Goal: Task Accomplishment & Management: Use online tool/utility

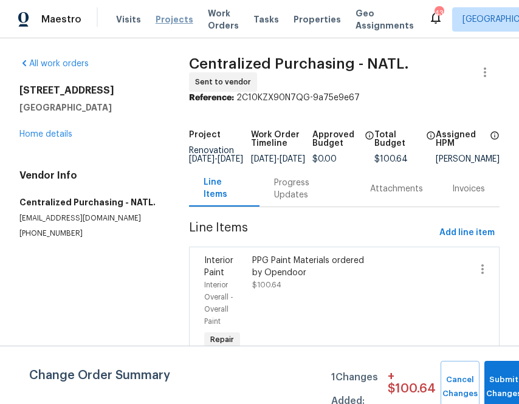
click at [156, 19] on span "Projects" at bounding box center [174, 19] width 38 height 12
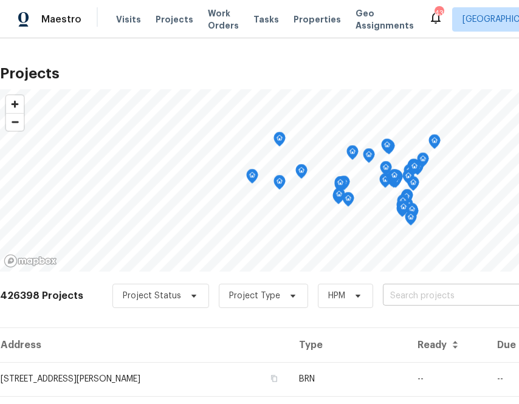
click at [384, 298] on input "text" at bounding box center [452, 296] width 139 height 19
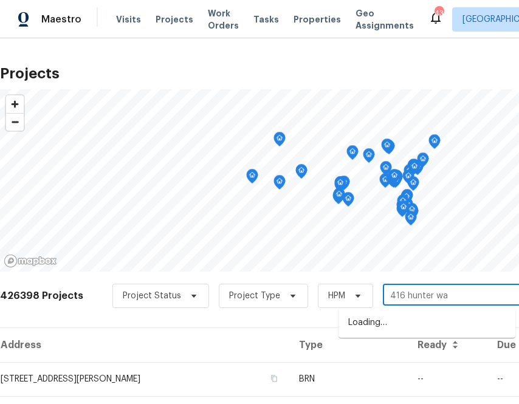
type input "[STREET_ADDRESS]"
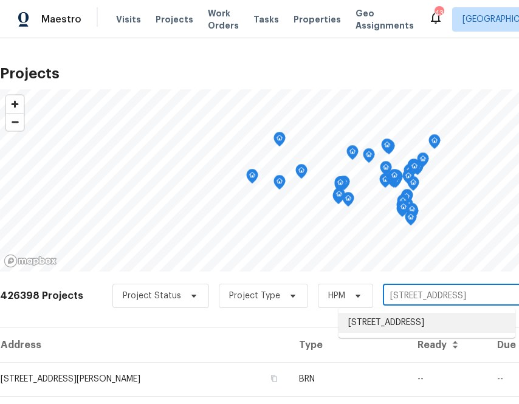
click at [384, 328] on li "[STREET_ADDRESS]" at bounding box center [426, 323] width 177 height 20
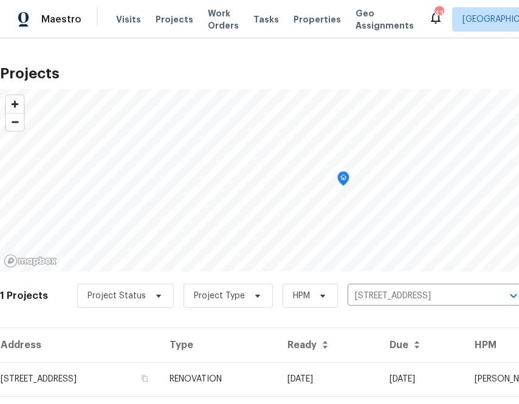
scroll to position [31, 0]
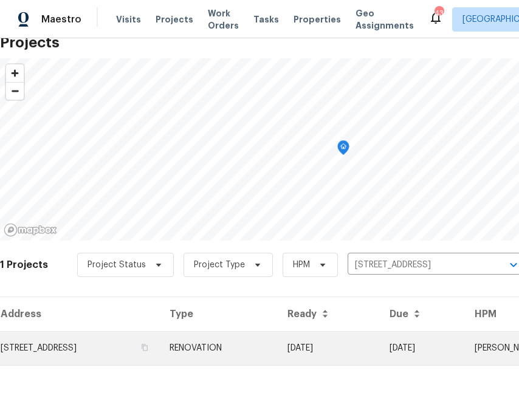
click at [121, 347] on td "[STREET_ADDRESS]" at bounding box center [80, 348] width 160 height 34
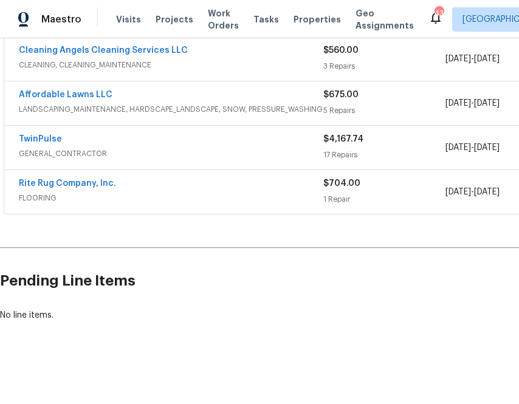
scroll to position [279, 168]
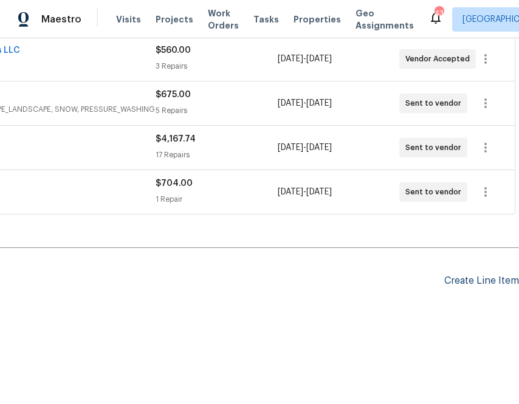
click at [462, 278] on div "Create Line Item" at bounding box center [481, 281] width 75 height 12
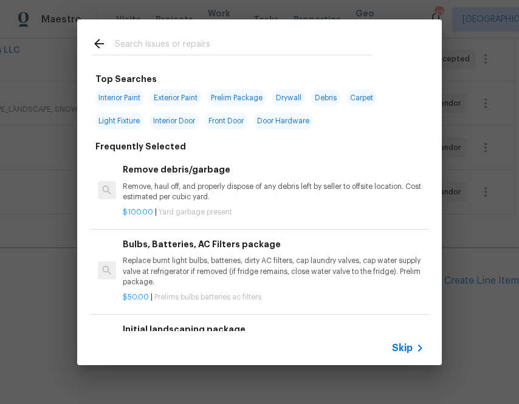
click at [398, 352] on span "Skip" at bounding box center [402, 348] width 21 height 12
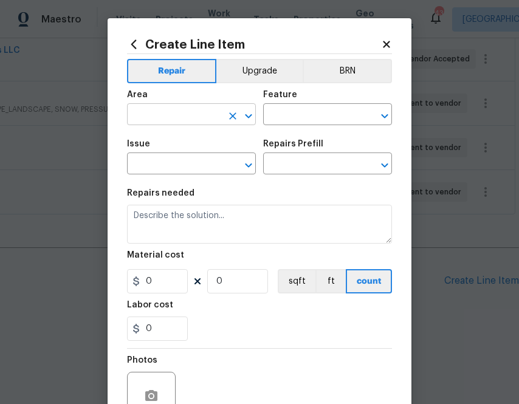
click at [196, 120] on input "text" at bounding box center [174, 115] width 95 height 19
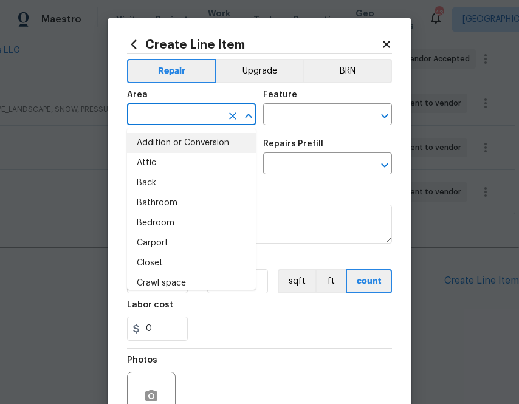
click at [135, 45] on icon at bounding box center [133, 44] width 13 height 13
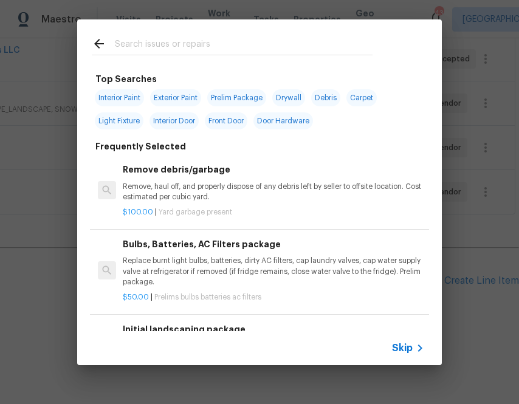
click at [188, 52] on input "text" at bounding box center [244, 45] width 258 height 18
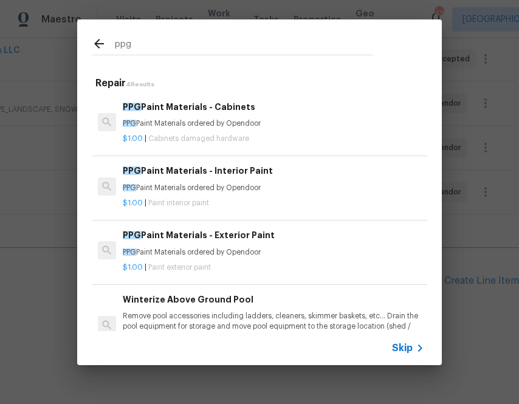
type input "ppg"
click at [160, 171] on h6 "PPG Paint Materials - Interior Paint" at bounding box center [273, 170] width 301 height 13
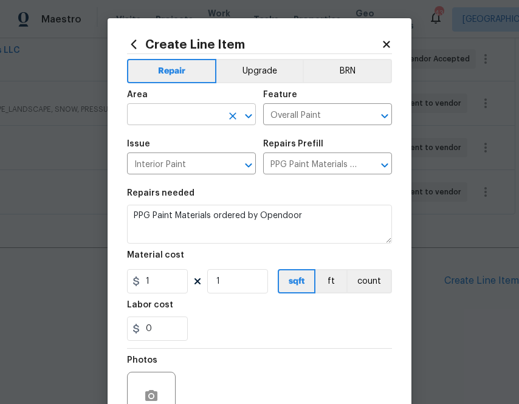
click at [178, 118] on input "text" at bounding box center [174, 115] width 95 height 19
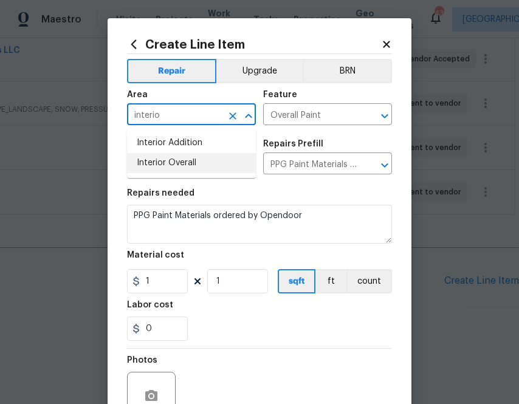
click at [162, 163] on li "Interior Overall" at bounding box center [191, 163] width 129 height 20
type input "Interior Overall"
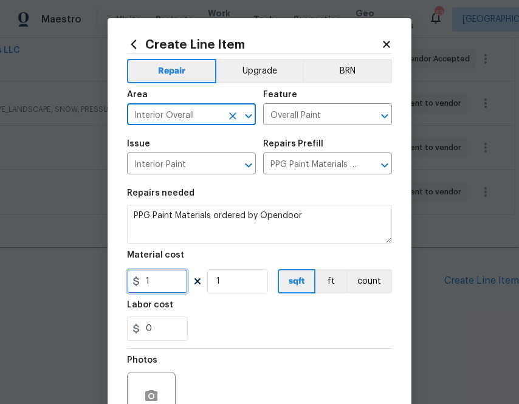
click at [155, 281] on input "1" at bounding box center [157, 281] width 61 height 24
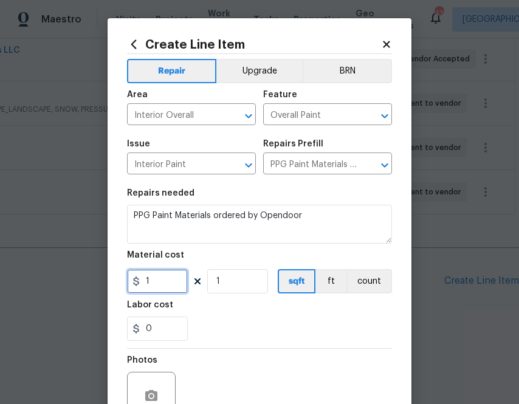
click at [155, 281] on input "1" at bounding box center [157, 281] width 61 height 24
paste input "538.55"
type input "538.55"
click at [220, 324] on div "0" at bounding box center [259, 328] width 265 height 24
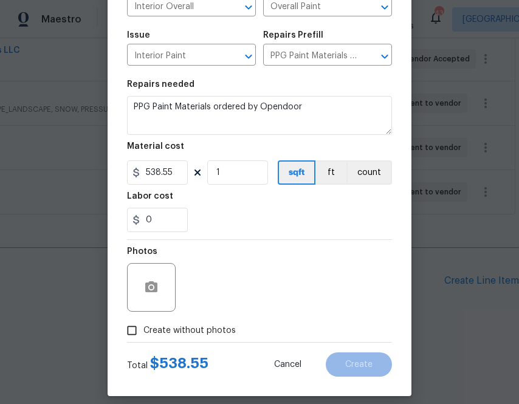
scroll to position [120, 0]
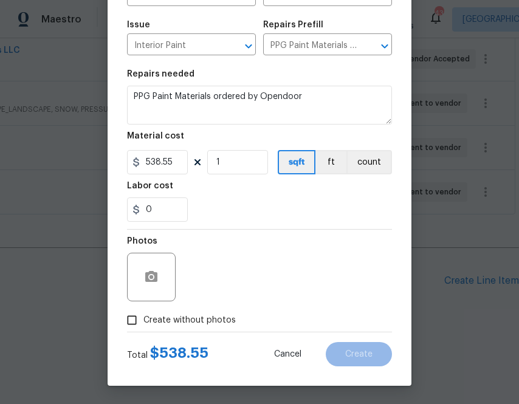
click at [205, 321] on span "Create without photos" at bounding box center [189, 320] width 92 height 13
click at [143, 321] on input "Create without photos" at bounding box center [131, 320] width 23 height 23
checkbox input "true"
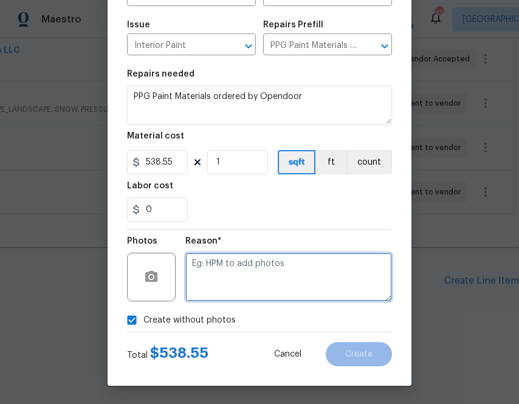
click at [263, 274] on textarea at bounding box center [288, 277] width 207 height 49
type textarea "na"
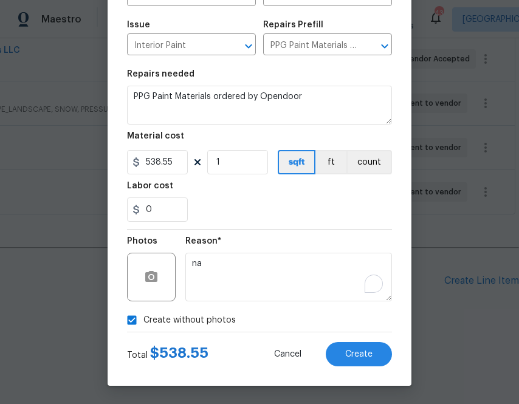
click at [285, 227] on section "Repairs needed PPG Paint Materials ordered by Opendoor Material cost 538.55 1 s…" at bounding box center [259, 146] width 265 height 166
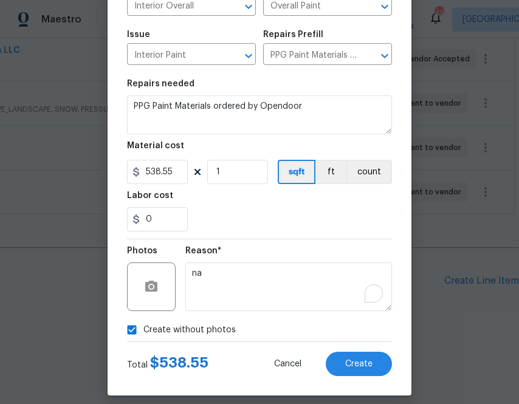
scroll to position [111, 0]
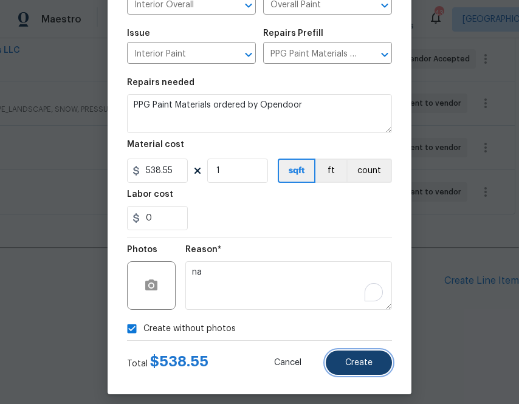
click at [350, 359] on span "Create" at bounding box center [358, 362] width 27 height 9
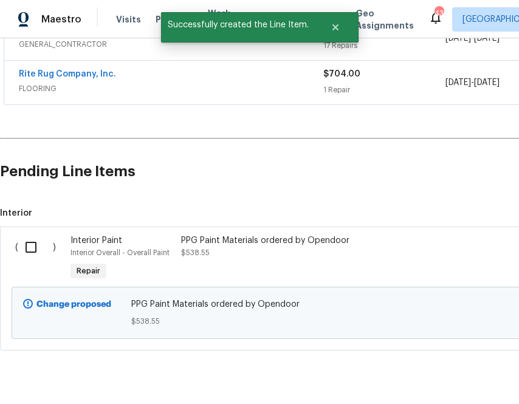
scroll to position [417, 0]
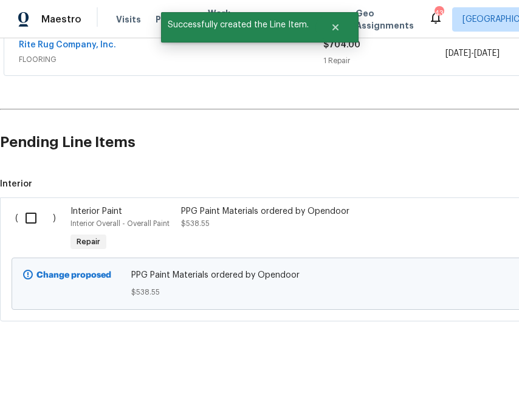
click at [25, 217] on input "checkbox" at bounding box center [35, 218] width 35 height 26
checkbox input "true"
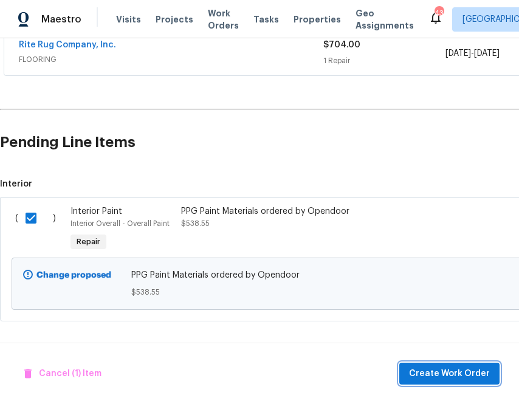
click at [407, 380] on button "Create Work Order" at bounding box center [449, 374] width 100 height 22
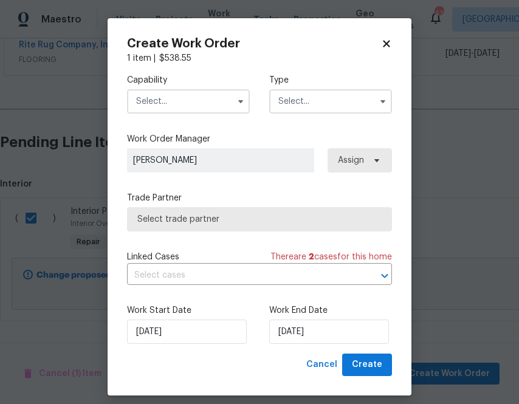
click at [196, 98] on input "text" at bounding box center [188, 101] width 123 height 24
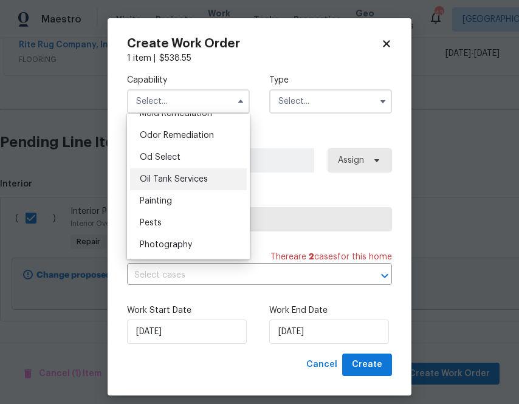
scroll to position [949, 0]
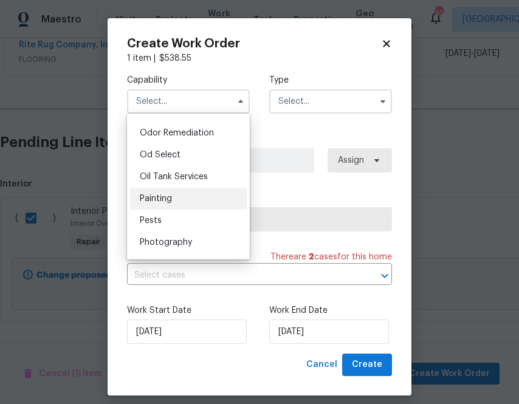
click at [180, 202] on div "Painting" at bounding box center [188, 199] width 117 height 22
type input "Painting"
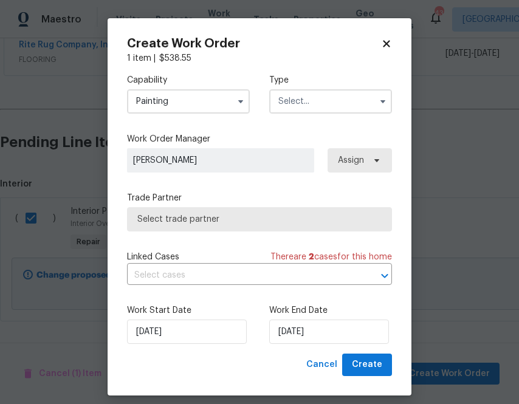
click at [280, 108] on input "text" at bounding box center [330, 101] width 123 height 24
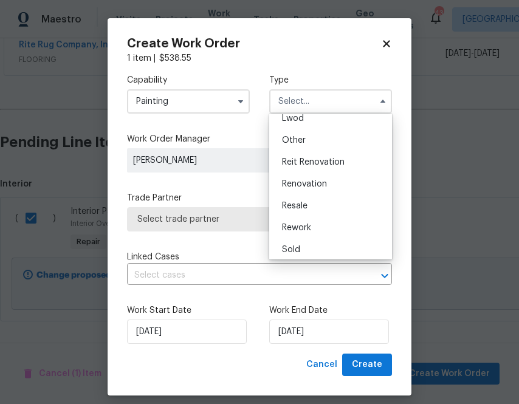
scroll to position [145, 0]
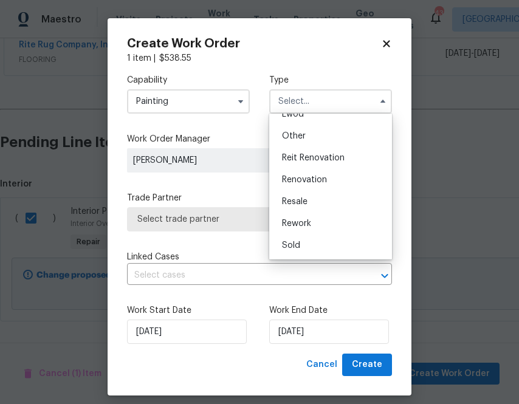
drag, startPoint x: 328, startPoint y: 182, endPoint x: 350, endPoint y: 166, distance: 27.5
click at [328, 182] on div "Renovation" at bounding box center [330, 180] width 117 height 22
type input "Renovation"
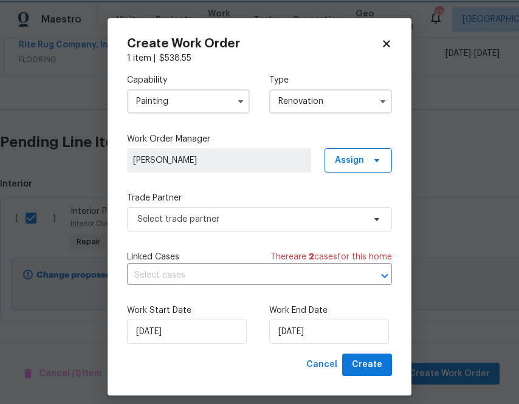
scroll to position [0, 0]
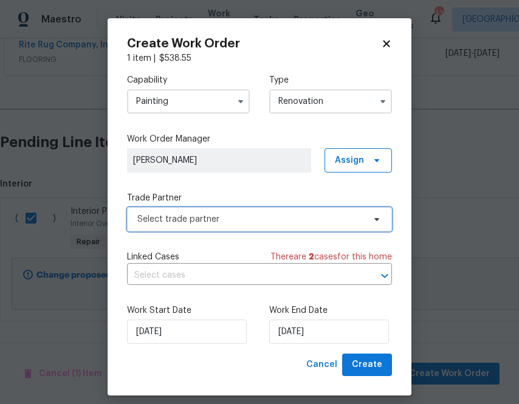
click at [321, 230] on span "Select trade partner" at bounding box center [259, 219] width 265 height 24
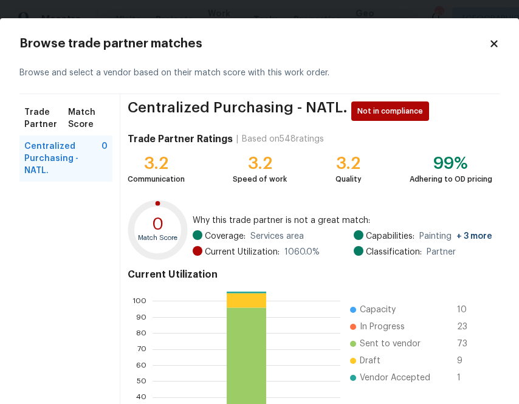
scroll to position [130, 0]
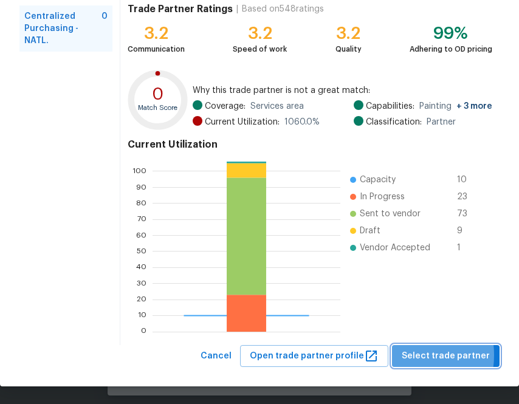
click at [411, 355] on span "Select trade partner" at bounding box center [445, 356] width 88 height 15
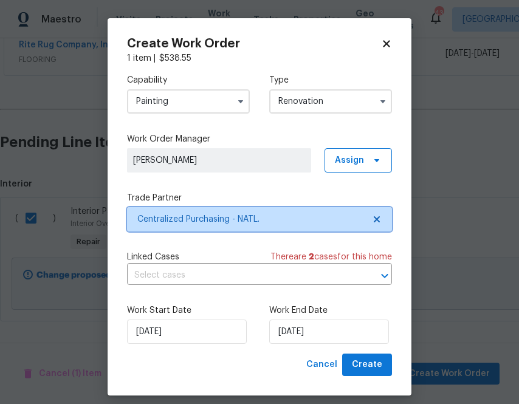
scroll to position [0, 0]
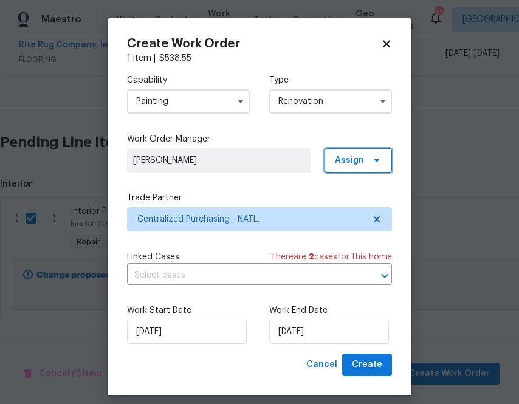
click at [357, 156] on span "Assign" at bounding box center [349, 160] width 29 height 12
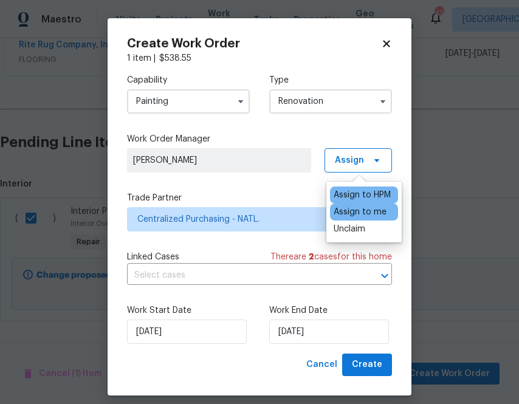
click at [357, 212] on div "Assign to me" at bounding box center [359, 212] width 53 height 12
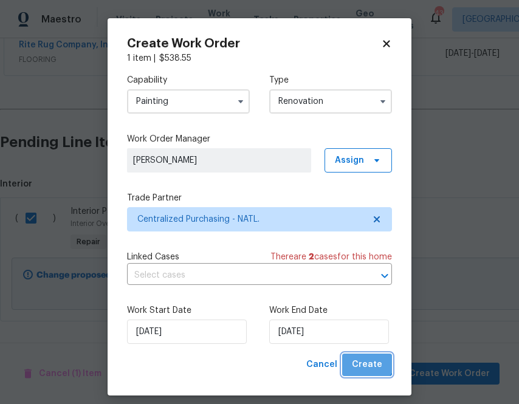
click at [368, 358] on span "Create" at bounding box center [367, 364] width 30 height 15
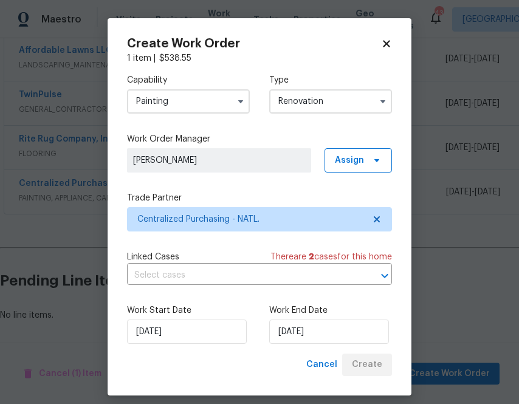
scroll to position [323, 0]
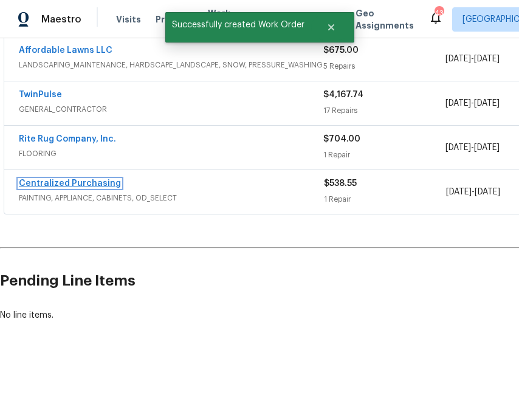
click at [60, 183] on link "Centralized Purchasing" at bounding box center [70, 183] width 102 height 9
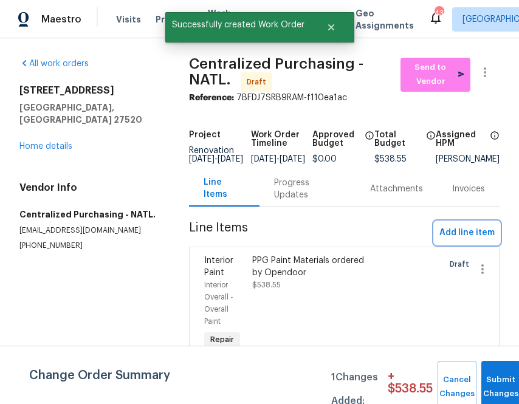
click at [452, 236] on span "Add line item" at bounding box center [466, 232] width 55 height 15
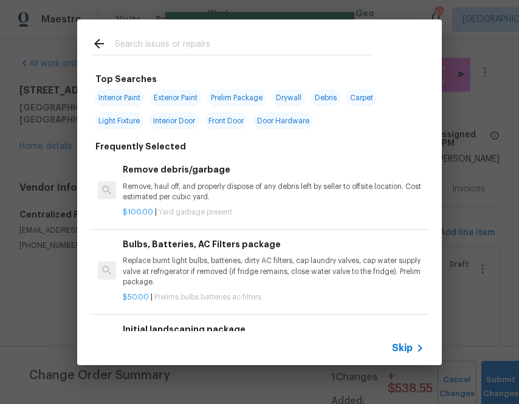
click at [128, 39] on input "text" at bounding box center [244, 45] width 258 height 18
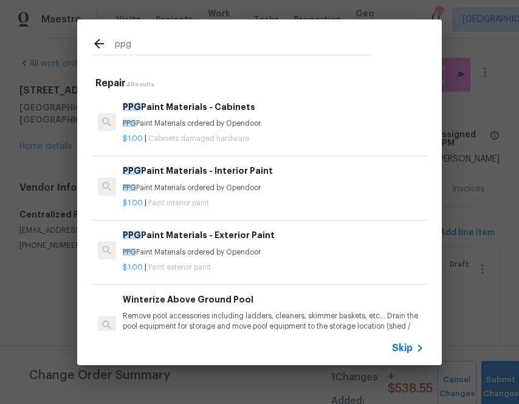
type input "ppg"
click at [149, 233] on h6 "PPG Paint Materials - Exterior Paint" at bounding box center [273, 234] width 301 height 13
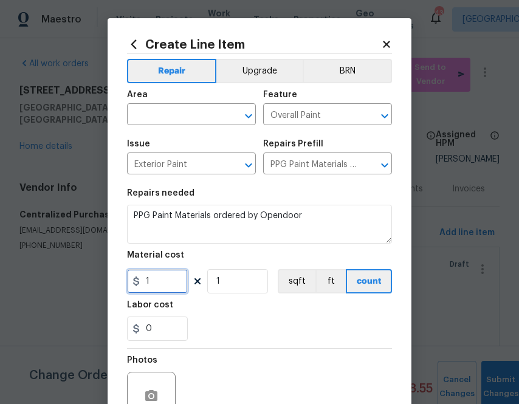
click at [163, 281] on input "1" at bounding box center [157, 281] width 61 height 24
paste input "248.24"
type input "248.24"
click at [200, 307] on div "Labor cost" at bounding box center [259, 309] width 265 height 16
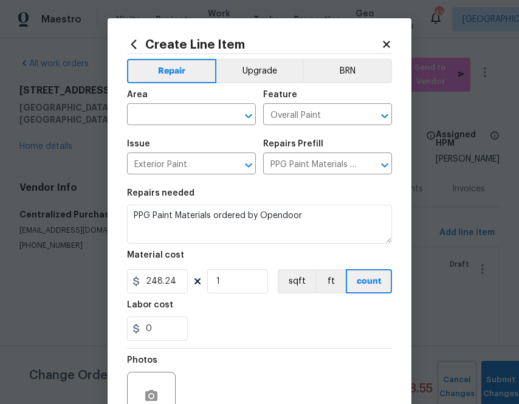
scroll to position [120, 0]
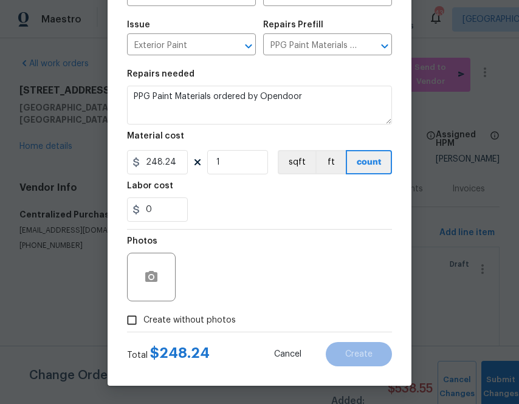
click at [191, 328] on label "Create without photos" at bounding box center [177, 320] width 115 height 23
click at [143, 328] on input "Create without photos" at bounding box center [131, 320] width 23 height 23
checkbox input "true"
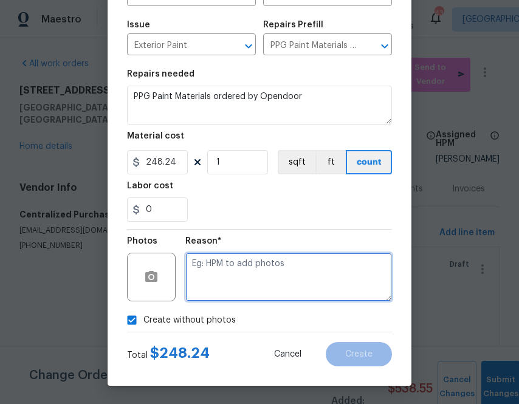
click at [232, 284] on textarea at bounding box center [288, 277] width 207 height 49
click at [212, 282] on textarea "To enrich screen reader interactions, please activate Accessibility in Grammarl…" at bounding box center [288, 277] width 207 height 49
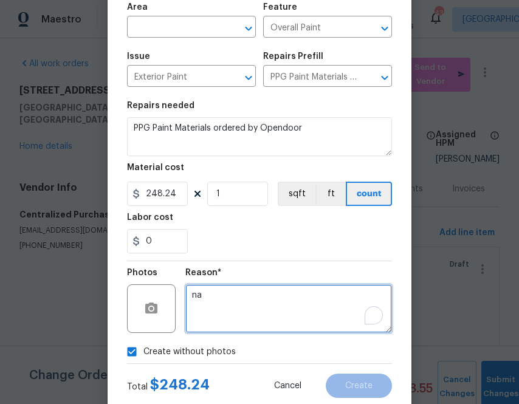
scroll to position [91, 0]
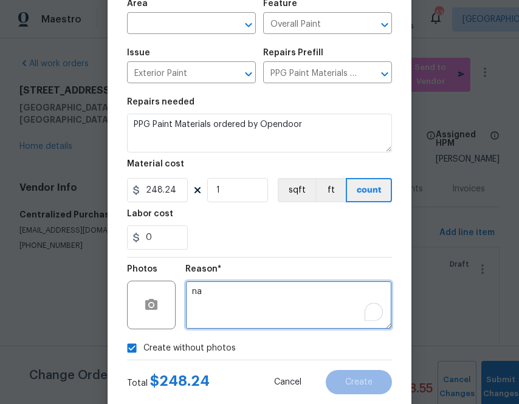
click at [237, 290] on textarea "na" at bounding box center [288, 305] width 207 height 49
type textarea "na"
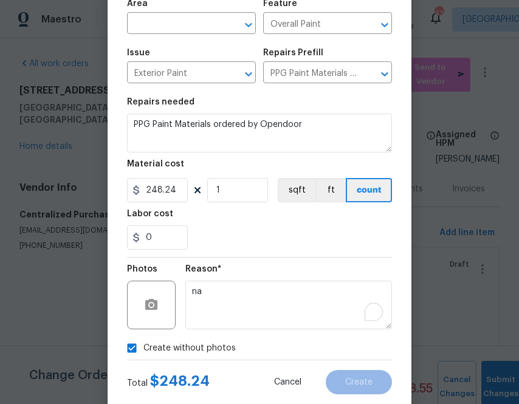
click at [254, 246] on div "0" at bounding box center [259, 237] width 265 height 24
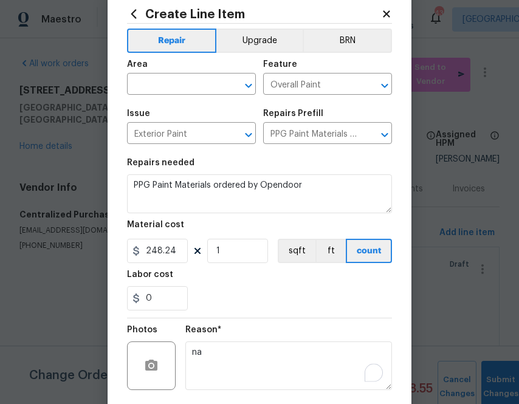
scroll to position [23, 0]
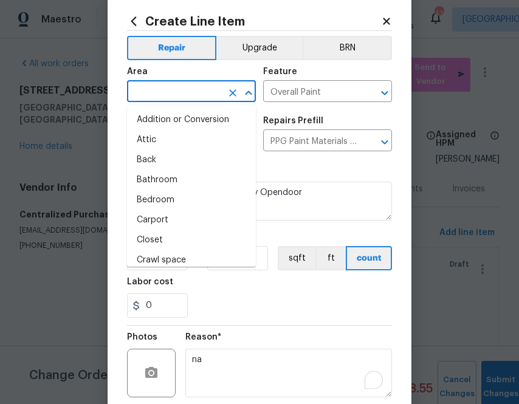
click at [195, 97] on input "text" at bounding box center [174, 92] width 95 height 19
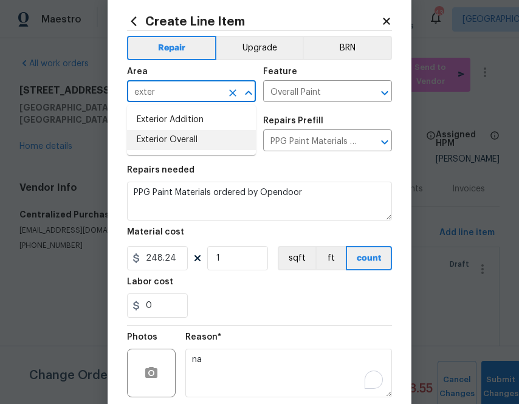
click at [170, 140] on li "Exterior Overall" at bounding box center [191, 140] width 129 height 20
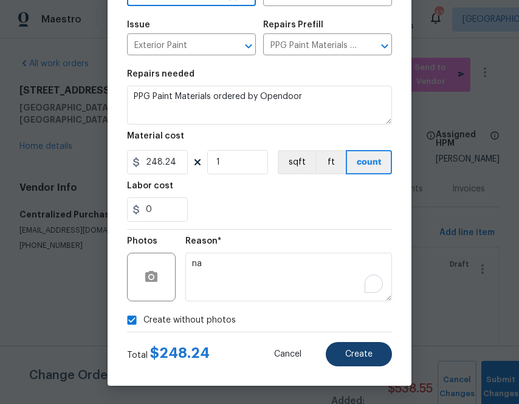
type input "Exterior Overall"
click at [346, 355] on span "Create" at bounding box center [358, 354] width 27 height 9
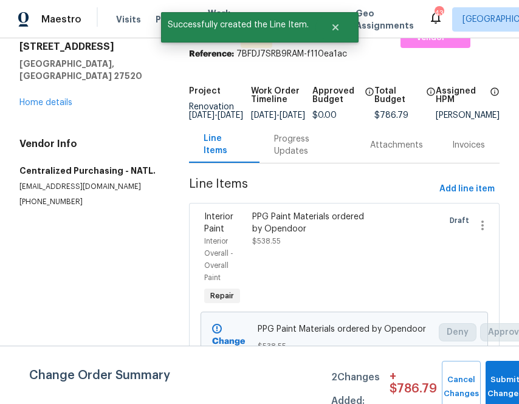
scroll to position [0, 0]
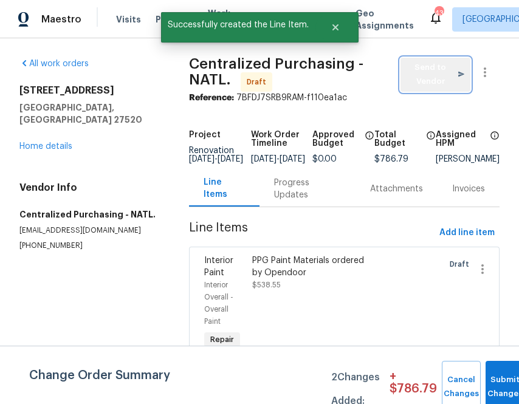
click at [423, 72] on span "Send to Vendor" at bounding box center [435, 75] width 58 height 28
